Goal: Find specific page/section: Find specific page/section

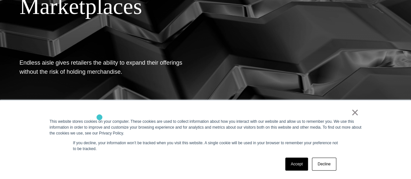
scroll to position [79, 0]
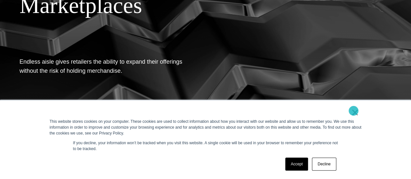
click at [354, 111] on link "×" at bounding box center [355, 113] width 8 height 6
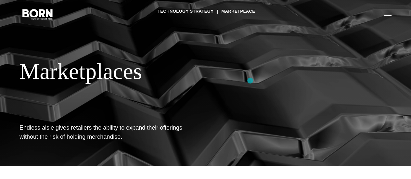
scroll to position [0, 0]
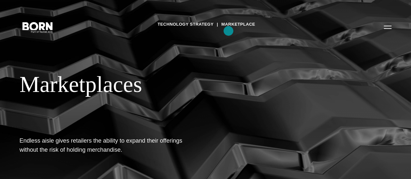
click at [229, 29] on link "Marketplace" at bounding box center [238, 25] width 34 height 10
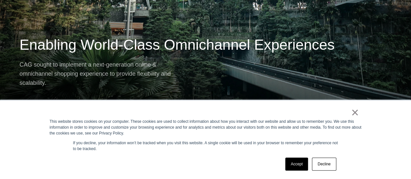
scroll to position [604, 0]
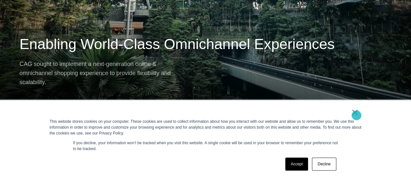
click at [357, 115] on link "×" at bounding box center [355, 113] width 8 height 6
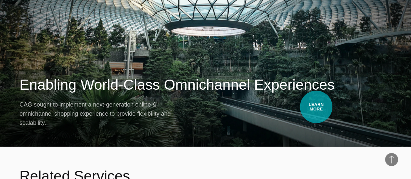
scroll to position [563, 0]
